Goal: Check status: Check status

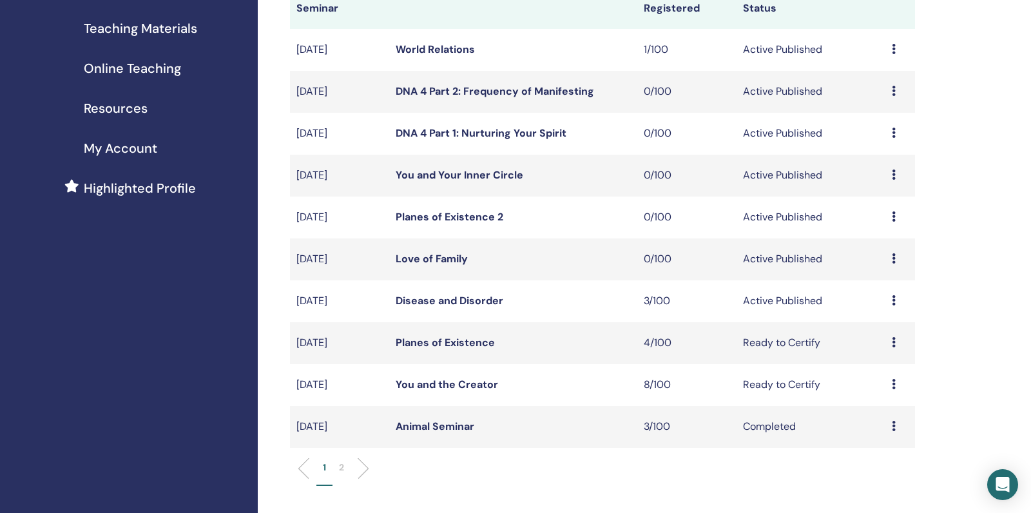
scroll to position [192, 0]
click at [445, 308] on link "Disease and Disorder" at bounding box center [450, 302] width 108 height 14
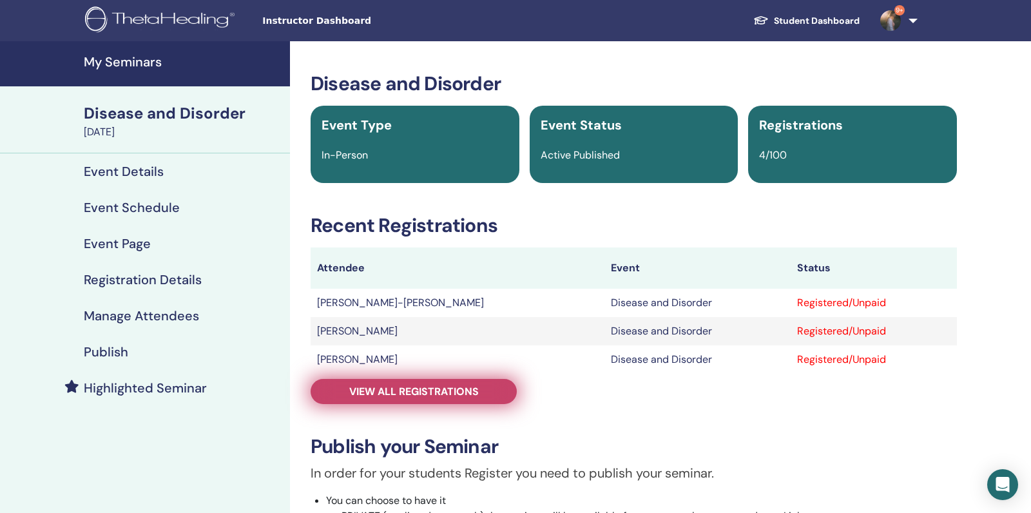
click at [411, 385] on span "View all registrations" at bounding box center [414, 392] width 130 height 14
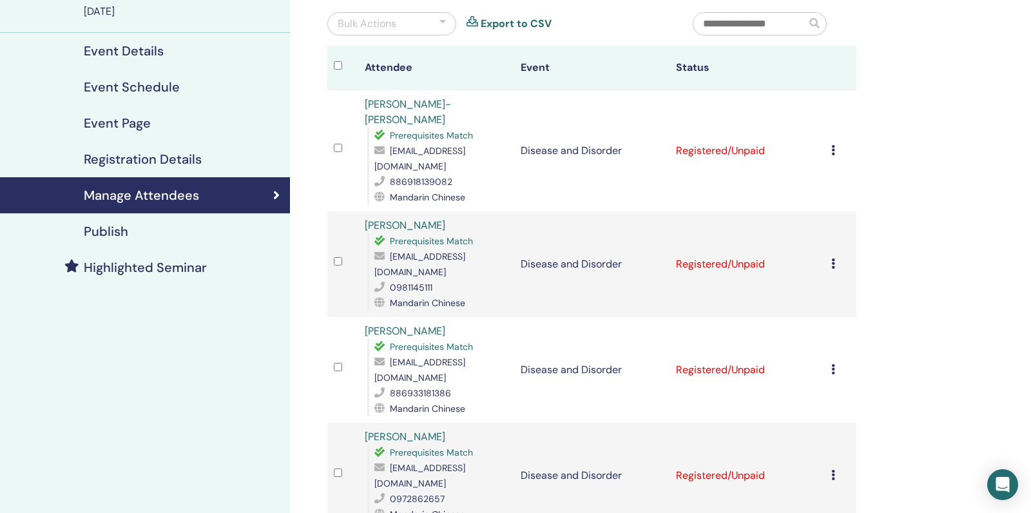
scroll to position [117, 0]
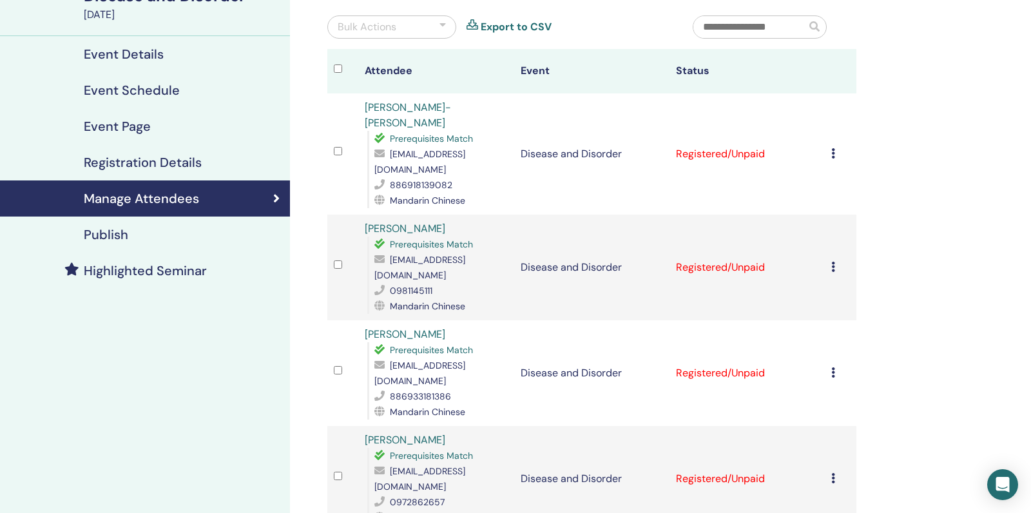
click at [391, 327] on link "[PERSON_NAME]" at bounding box center [405, 334] width 81 height 14
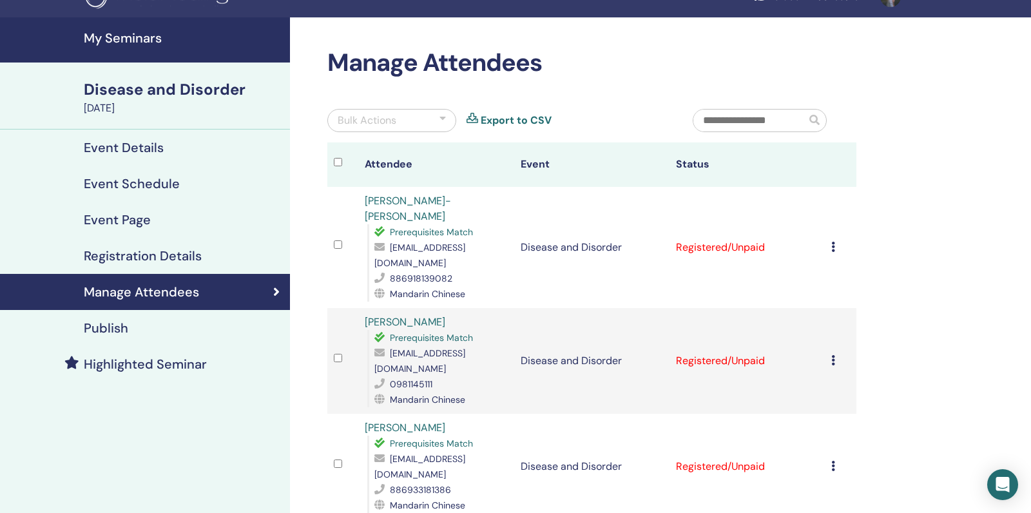
scroll to position [0, 0]
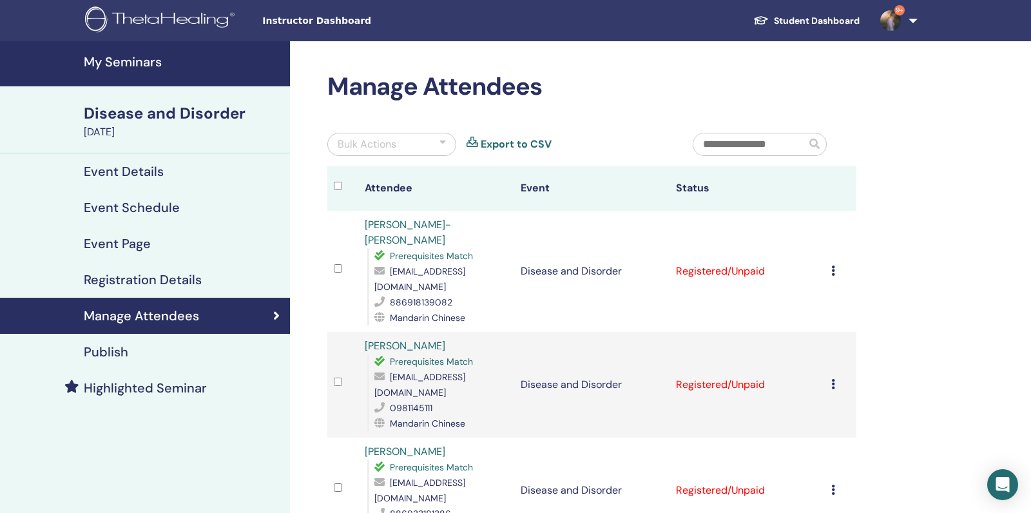
click at [400, 445] on link "[PERSON_NAME]" at bounding box center [405, 452] width 81 height 14
click at [119, 54] on h4 "My Seminars" at bounding box center [183, 61] width 199 height 15
